Goal: Task Accomplishment & Management: Manage account settings

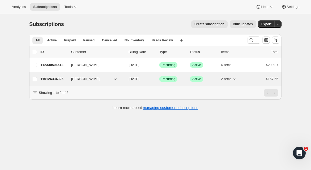
click at [61, 80] on p "110126334325" at bounding box center [53, 78] width 27 height 5
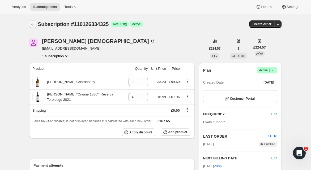
click at [34, 23] on icon "Subscriptions" at bounding box center [32, 23] width 5 height 5
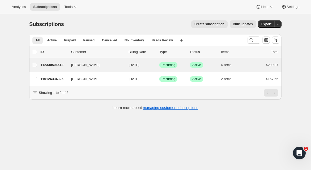
click at [35, 64] on input "[PERSON_NAME]" at bounding box center [35, 65] width 4 height 4
checkbox input "true"
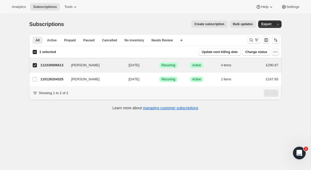
click at [276, 53] on icon "button" at bounding box center [275, 51] width 5 height 5
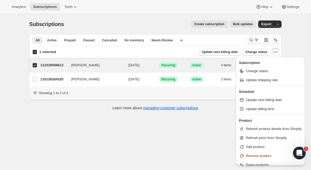
click at [289, 40] on div "Subscriptions. This page is ready Subscriptions Create subscription Bulk update…" at bounding box center [155, 99] width 310 height 170
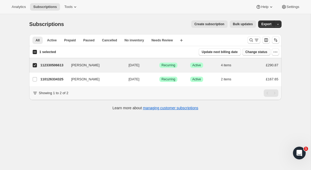
click at [257, 53] on span "Change status" at bounding box center [256, 52] width 22 height 4
select select "17"
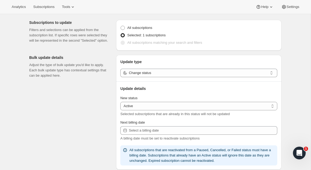
scroll to position [53, 0]
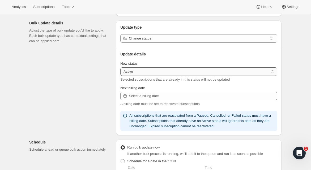
click at [242, 72] on select "Active Paused Cancelled" at bounding box center [198, 71] width 157 height 8
select select "cancelled"
click at [120, 67] on select "Active Paused Cancelled" at bounding box center [198, 71] width 157 height 8
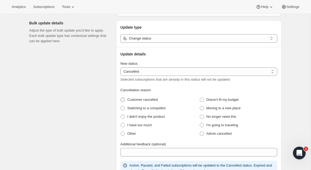
click at [155, 100] on span "Customer cancelled" at bounding box center [142, 100] width 31 height 4
click at [121, 98] on cancelled "Customer cancelled" at bounding box center [120, 98] width 0 height 0
radio cancelled "true"
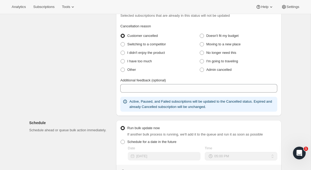
scroll to position [119, 0]
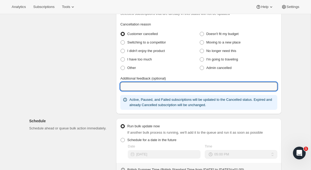
click at [206, 88] on input "Additional feedback (optional)" at bounding box center [198, 86] width 157 height 8
type input "Had duplicate accounts"
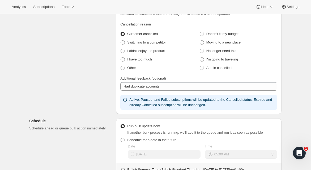
click at [285, 62] on div "Create bulk update. This page is ready Create bulk update Subscriptions to upda…" at bounding box center [155, 96] width 265 height 403
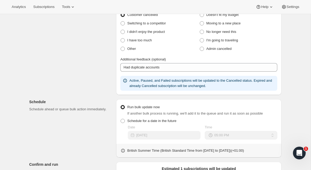
scroll to position [0, 0]
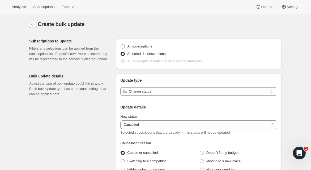
click at [36, 24] on button "button" at bounding box center [32, 23] width 7 height 7
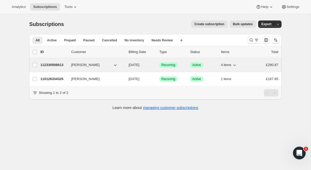
click at [53, 65] on p "112330506613" at bounding box center [53, 64] width 27 height 5
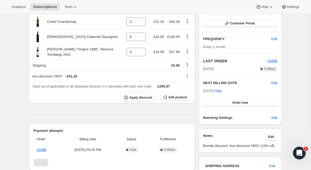
scroll to position [77, 0]
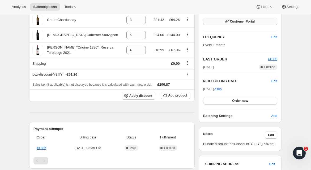
click at [249, 19] on button "Customer Portal" at bounding box center [240, 21] width 74 height 7
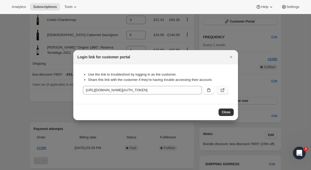
click at [224, 89] on icon ":r38:" at bounding box center [222, 90] width 5 height 5
click at [232, 57] on icon "Close" at bounding box center [230, 56] width 5 height 5
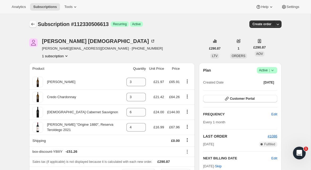
click at [35, 25] on icon "Subscriptions" at bounding box center [32, 23] width 5 height 5
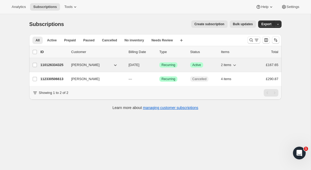
click at [89, 66] on span "[PERSON_NAME]" at bounding box center [85, 64] width 28 height 5
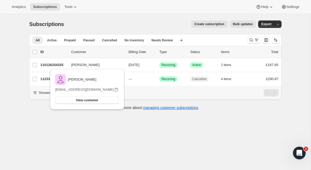
click at [23, 64] on div "Subscriptions. This page is ready Subscriptions Create subscription Bulk update…" at bounding box center [155, 65] width 265 height 102
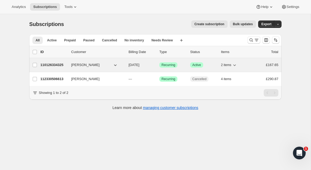
click at [64, 63] on p "110126334325" at bounding box center [53, 64] width 27 height 5
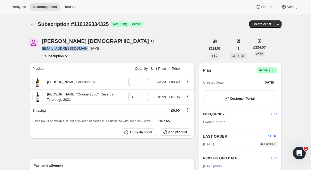
drag, startPoint x: 84, startPoint y: 49, endPoint x: 41, endPoint y: 50, distance: 43.8
click at [41, 50] on div "[PERSON_NAME] [EMAIL_ADDRESS][DOMAIN_NAME] 1 subscription" at bounding box center [117, 48] width 176 height 20
copy span "[EMAIL_ADDRESS][DOMAIN_NAME]"
click at [146, 50] on div "[PERSON_NAME] [EMAIL_ADDRESS][DOMAIN_NAME] 1 subscription" at bounding box center [117, 48] width 176 height 20
click at [31, 22] on icon "Subscriptions" at bounding box center [32, 23] width 5 height 5
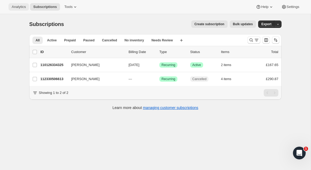
click at [24, 8] on span "Analytics" at bounding box center [19, 7] width 14 height 4
